Goal: Information Seeking & Learning: Learn about a topic

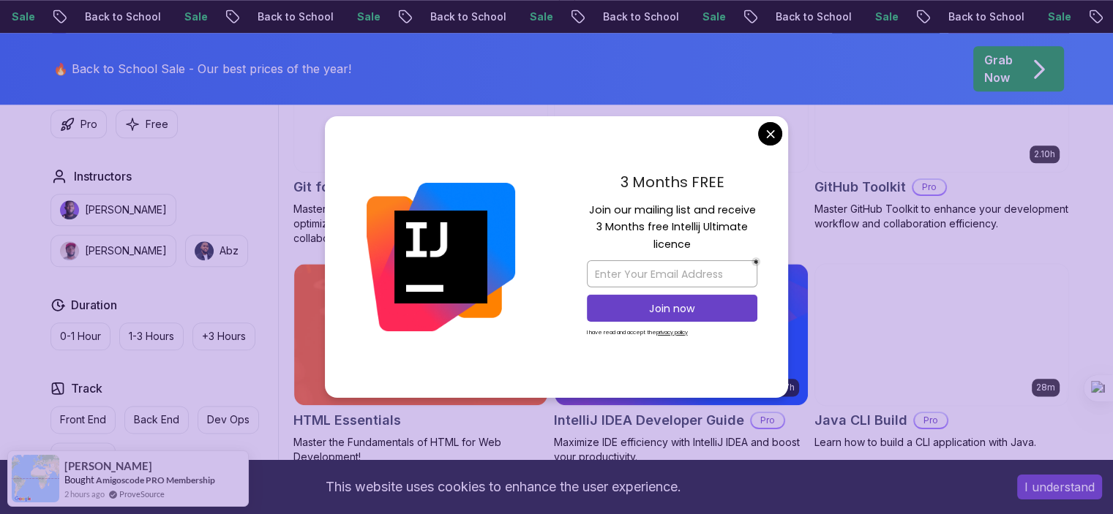
scroll to position [1691, 0]
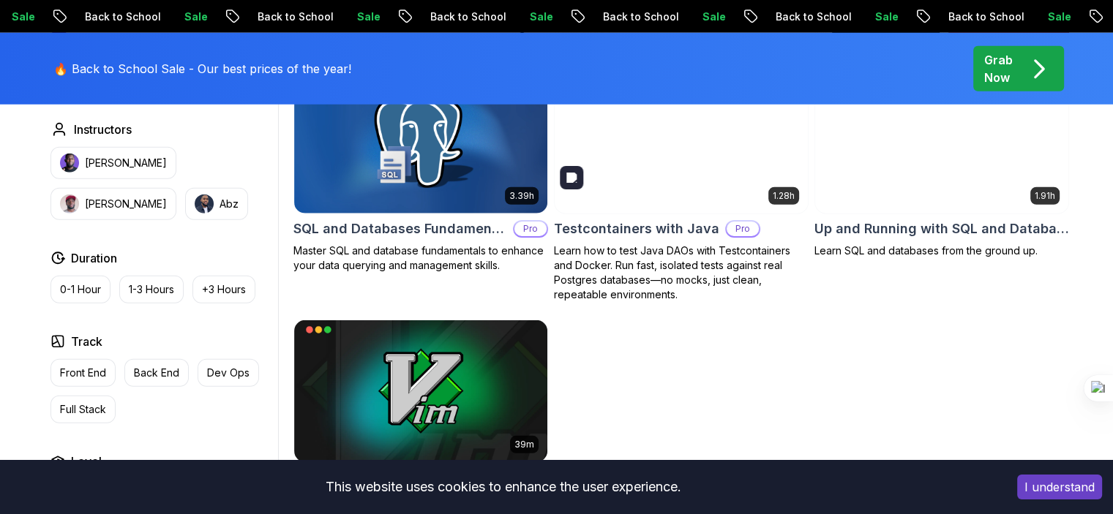
scroll to position [4003, 0]
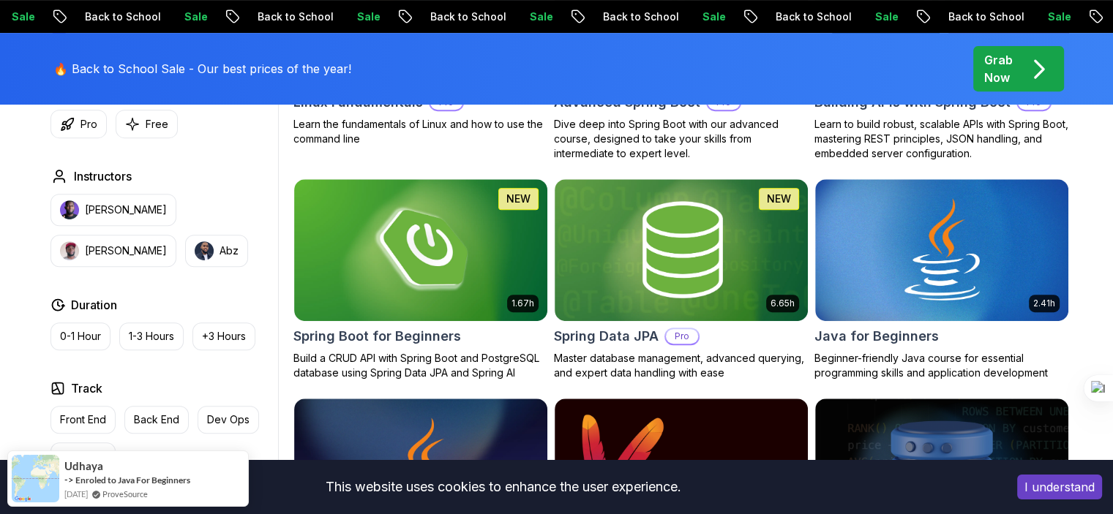
scroll to position [620, 0]
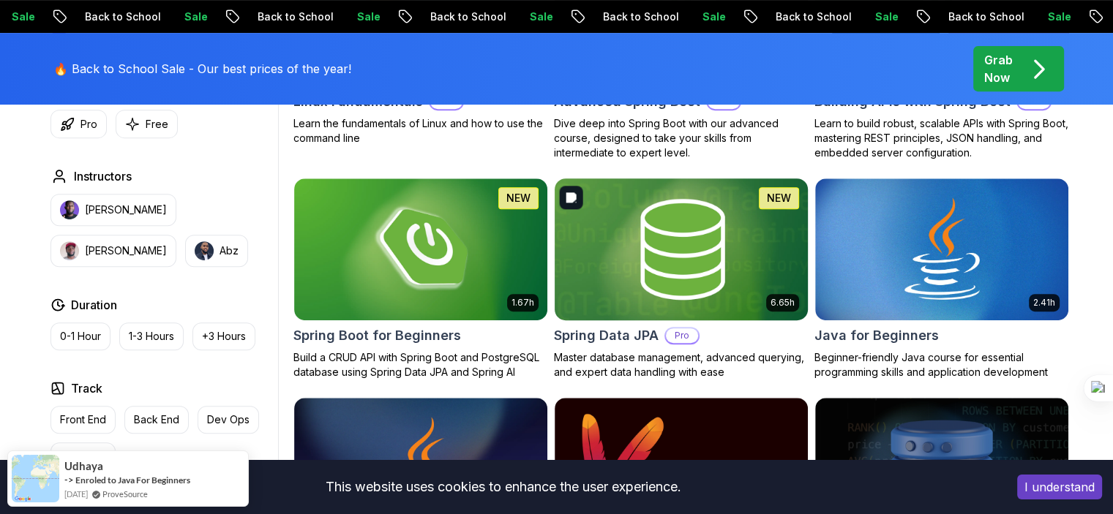
click at [632, 301] on img at bounding box center [681, 249] width 266 height 149
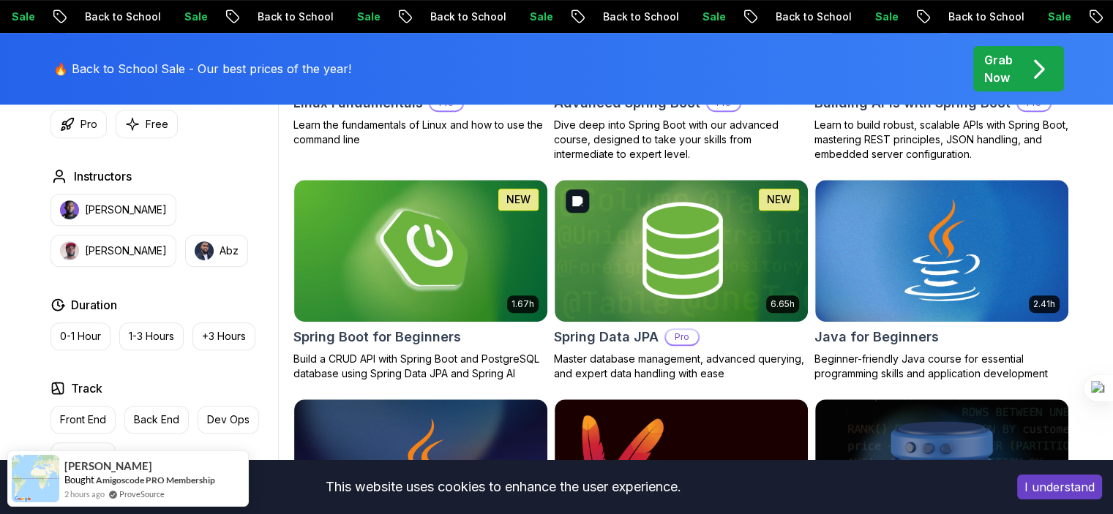
scroll to position [620, 0]
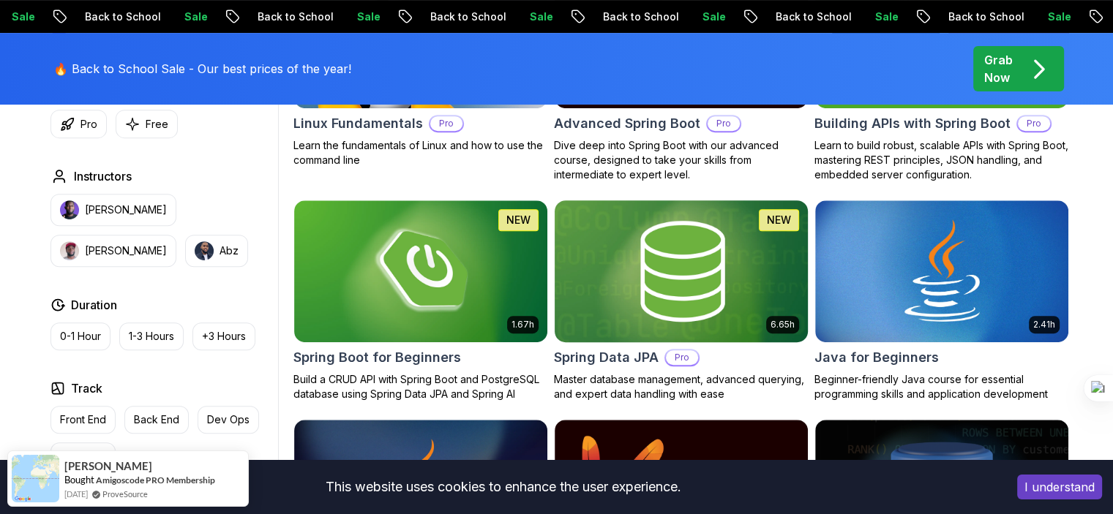
scroll to position [600, 0]
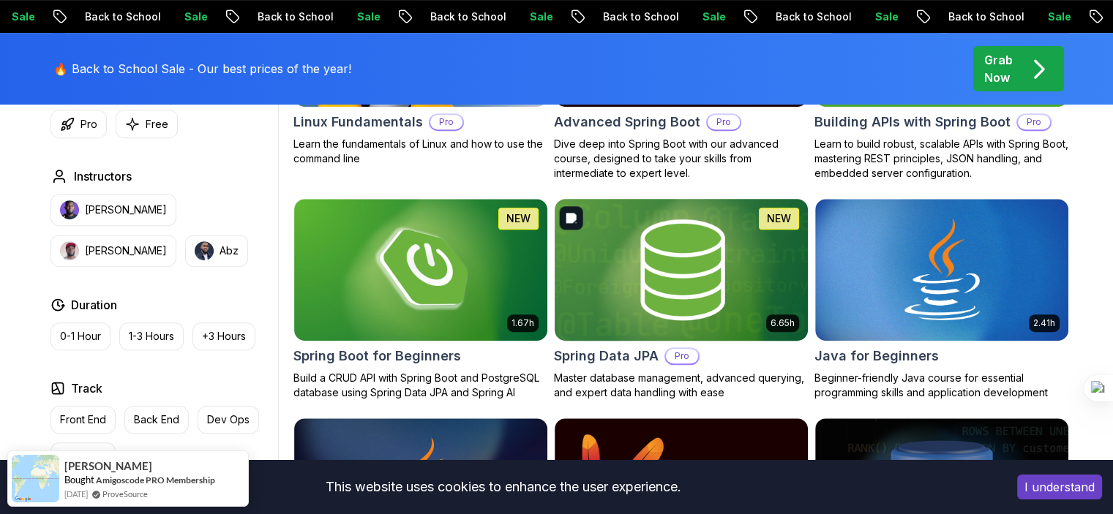
click at [607, 271] on img at bounding box center [681, 269] width 266 height 149
